Goal: Task Accomplishment & Management: Manage account settings

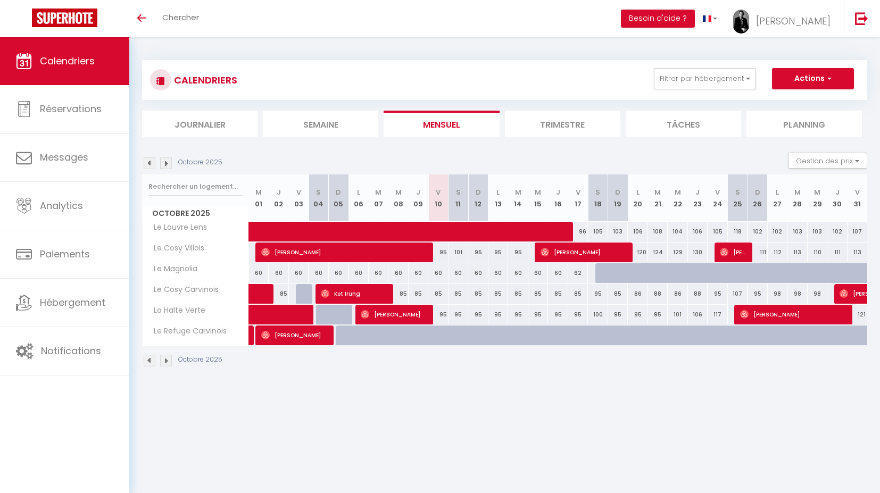
select select
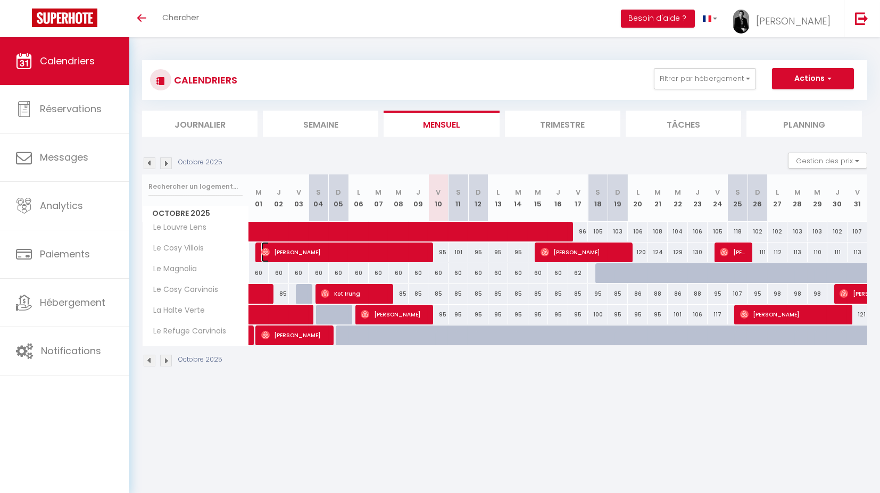
click at [303, 254] on span "[PERSON_NAME]" at bounding box center [345, 252] width 169 height 20
select select "OK"
select select "1"
select select "0"
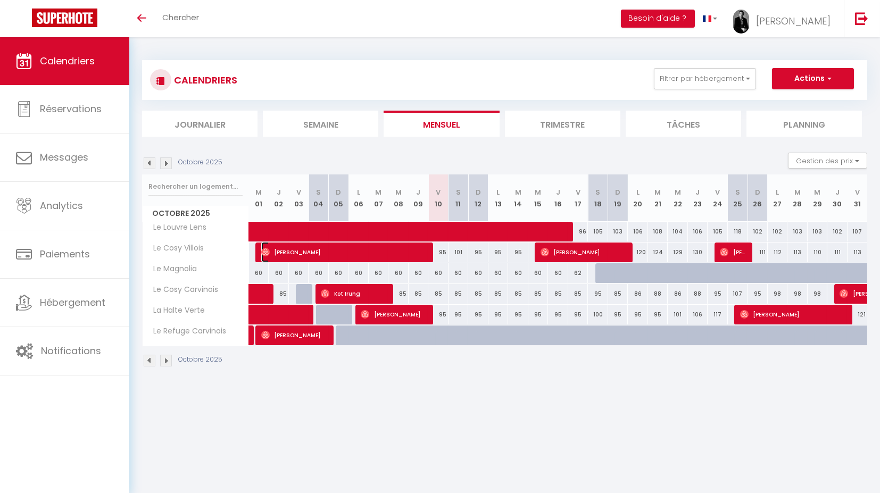
select select "1"
select select
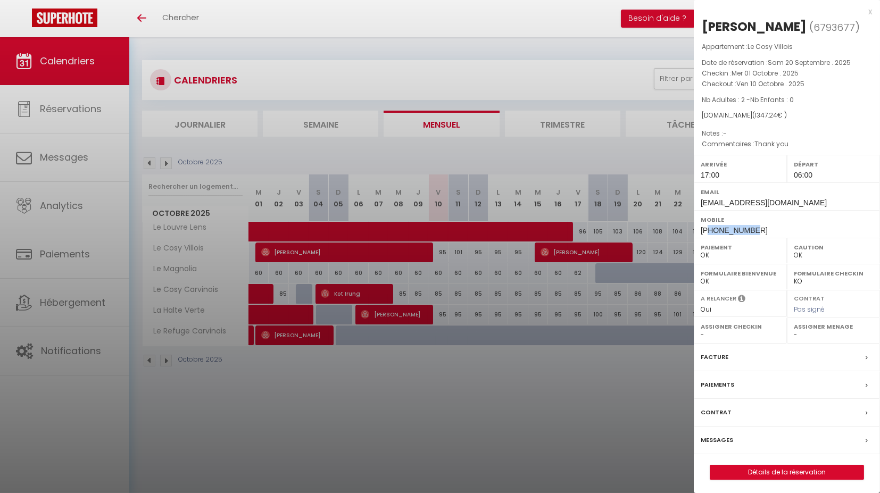
drag, startPoint x: 754, startPoint y: 226, endPoint x: 708, endPoint y: 234, distance: 47.1
click at [708, 234] on div "Mobile [PHONE_NUMBER]" at bounding box center [787, 224] width 186 height 28
click at [751, 228] on div "Mobile [PHONE_NUMBER]" at bounding box center [787, 224] width 186 height 28
click at [763, 229] on div "Mobile [PHONE_NUMBER]" at bounding box center [787, 224] width 186 height 28
